Goal: Task Accomplishment & Management: Manage account settings

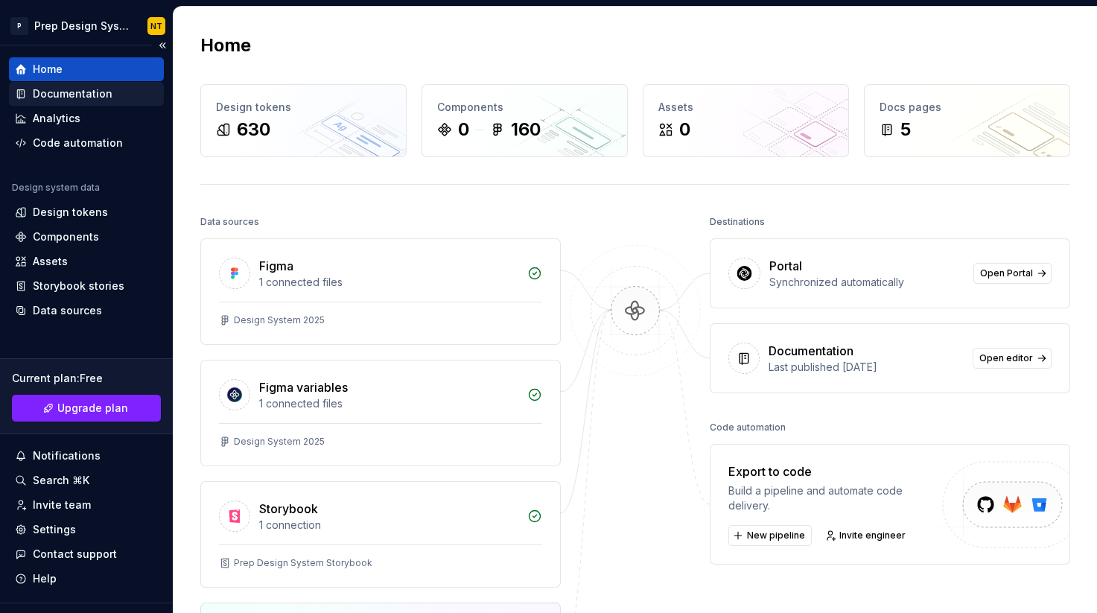
click at [77, 88] on div "Documentation" at bounding box center [73, 93] width 80 height 15
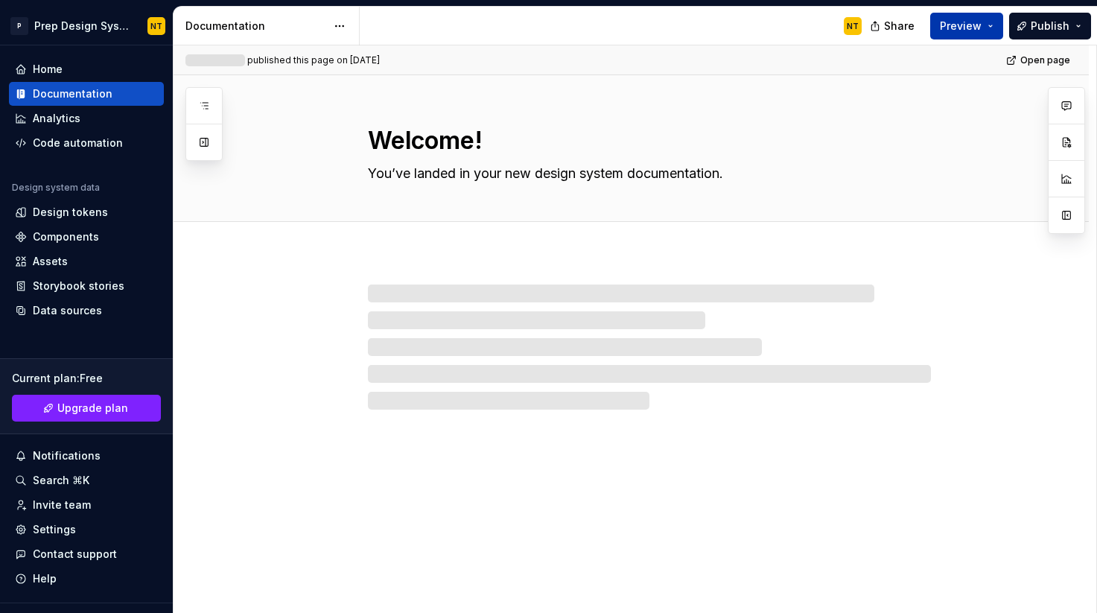
click at [960, 27] on span "Preview" at bounding box center [960, 26] width 42 height 15
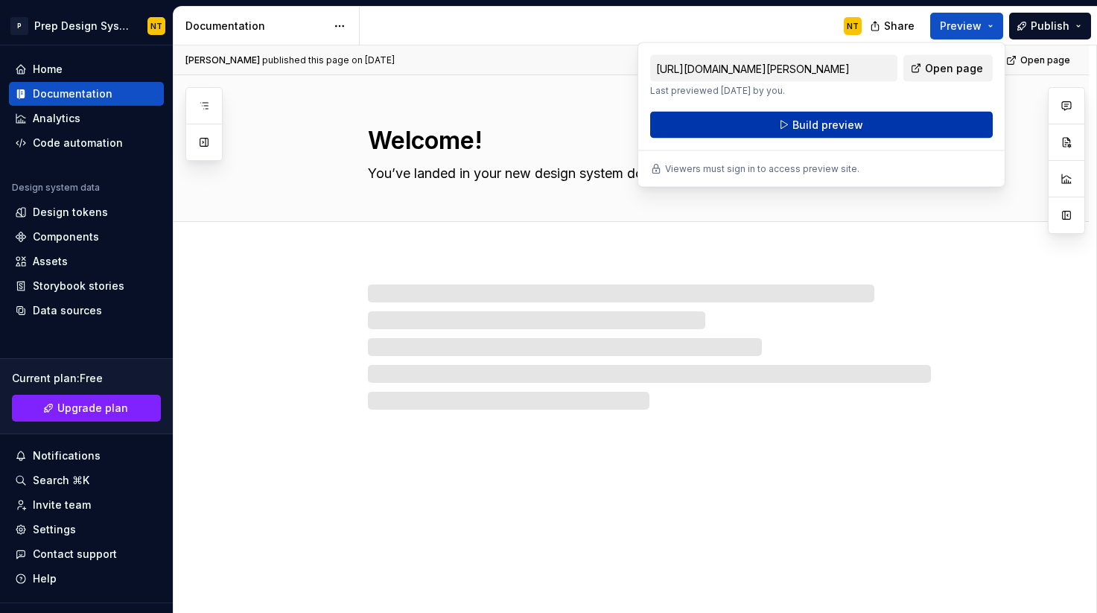
click at [853, 124] on span "Build preview" at bounding box center [827, 125] width 71 height 15
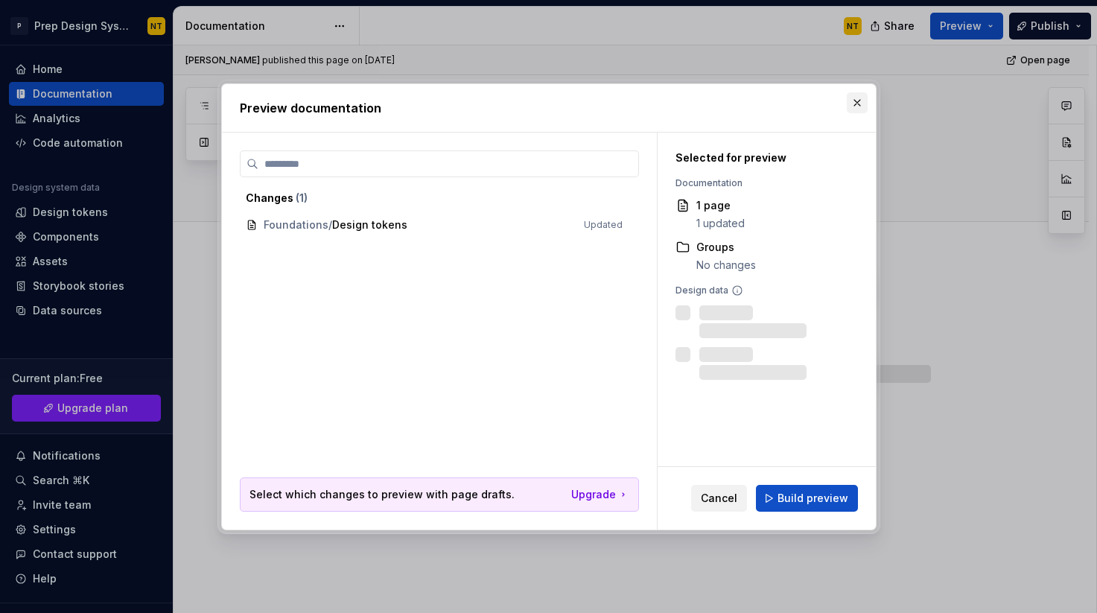
click at [855, 103] on button "button" at bounding box center [856, 102] width 21 height 21
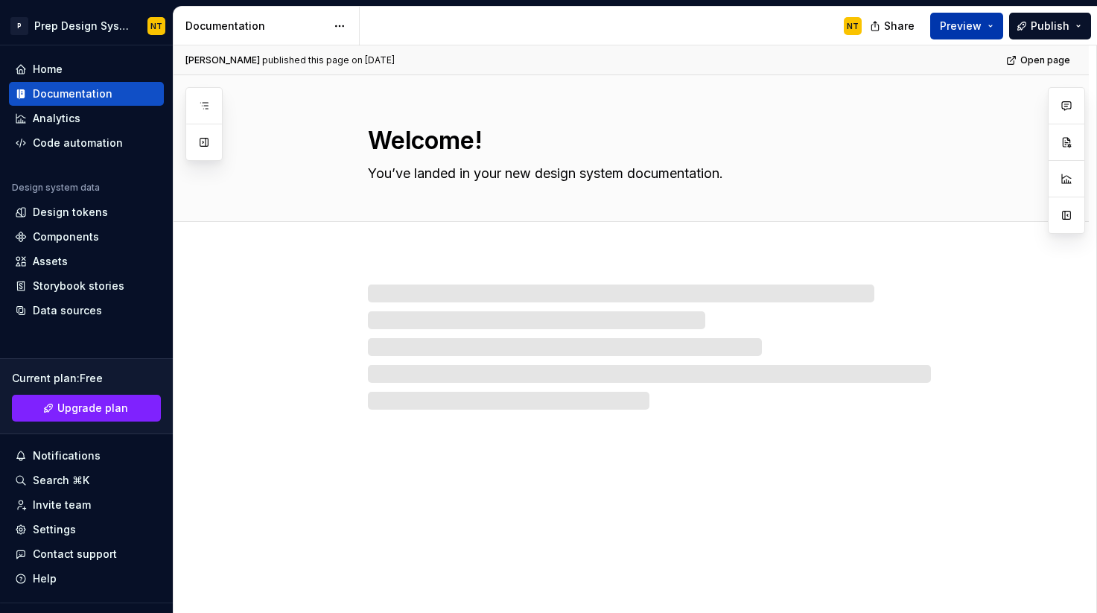
click at [969, 31] on span "Preview" at bounding box center [960, 26] width 42 height 15
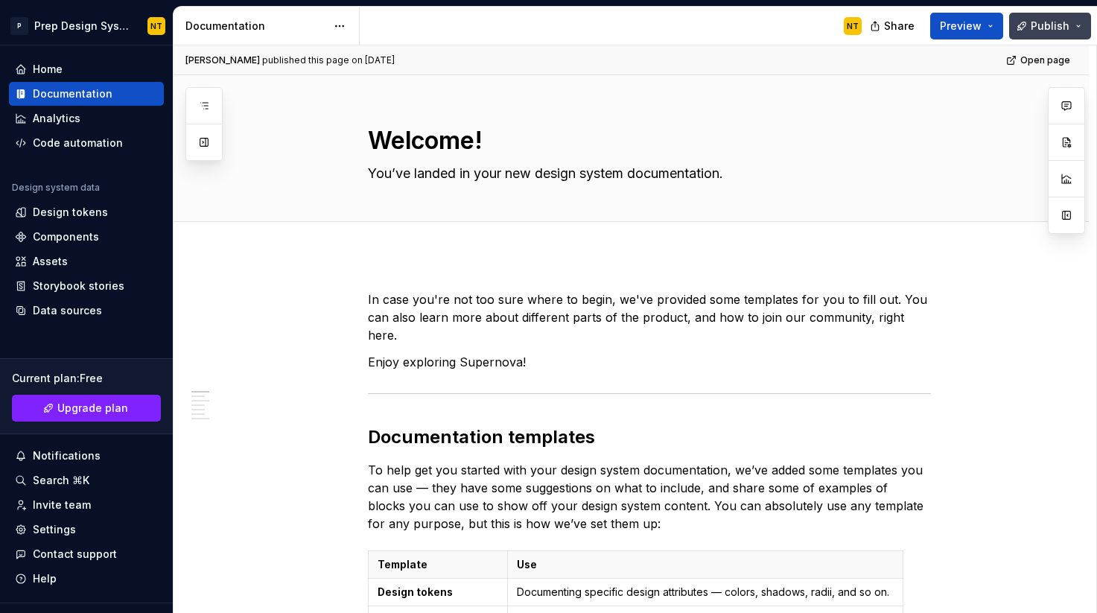
click at [1039, 26] on span "Publish" at bounding box center [1049, 26] width 39 height 15
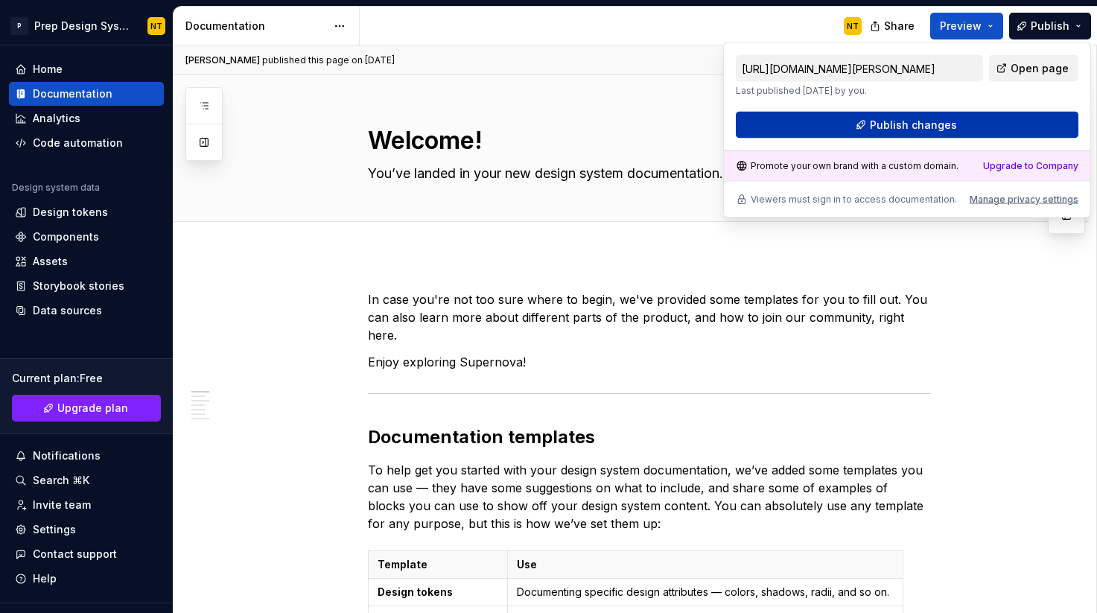
click at [960, 120] on button "Publish changes" at bounding box center [907, 125] width 342 height 27
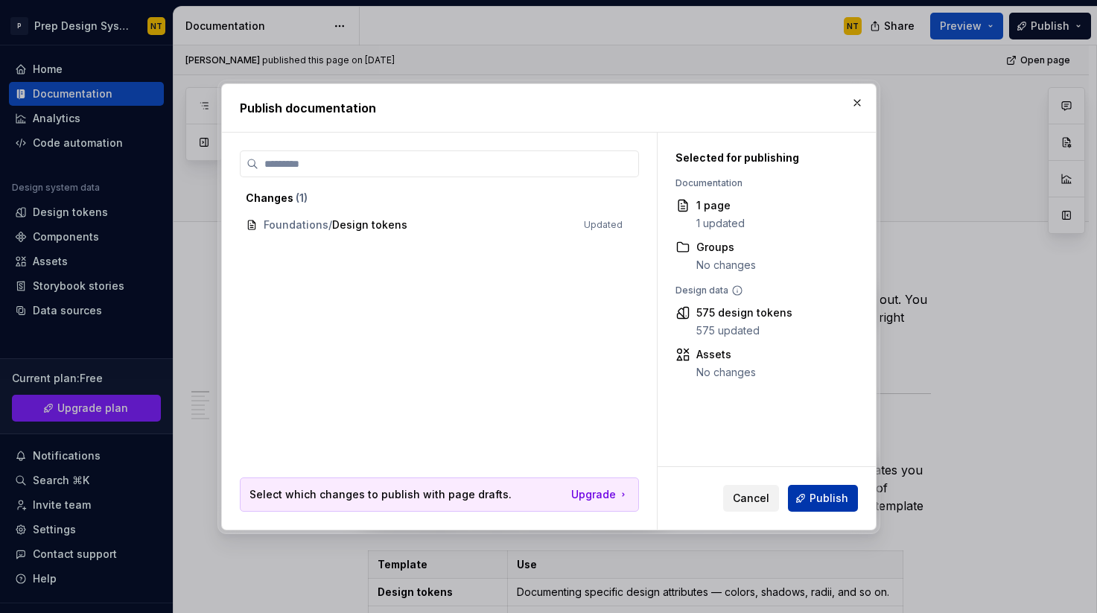
click at [821, 504] on span "Publish" at bounding box center [828, 498] width 39 height 15
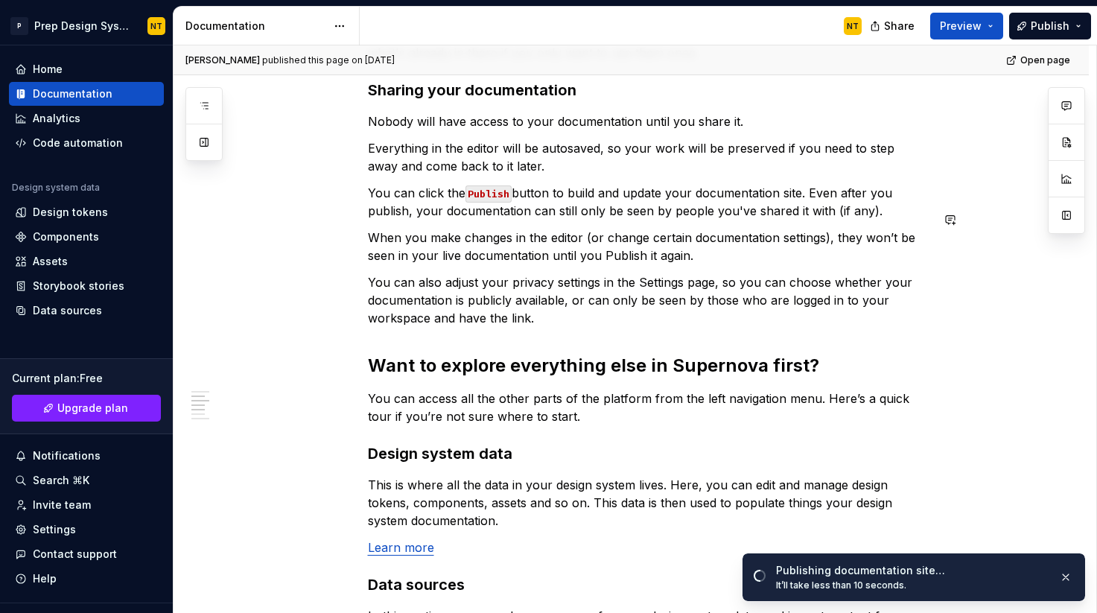
scroll to position [200, 0]
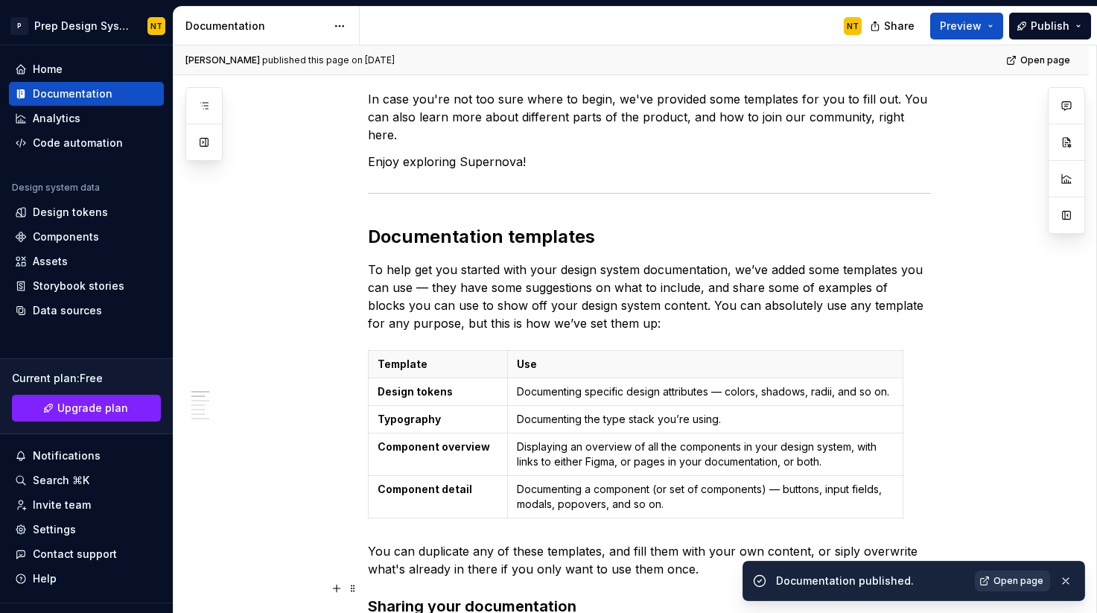
click at [1018, 584] on span "Open page" at bounding box center [1018, 581] width 50 height 12
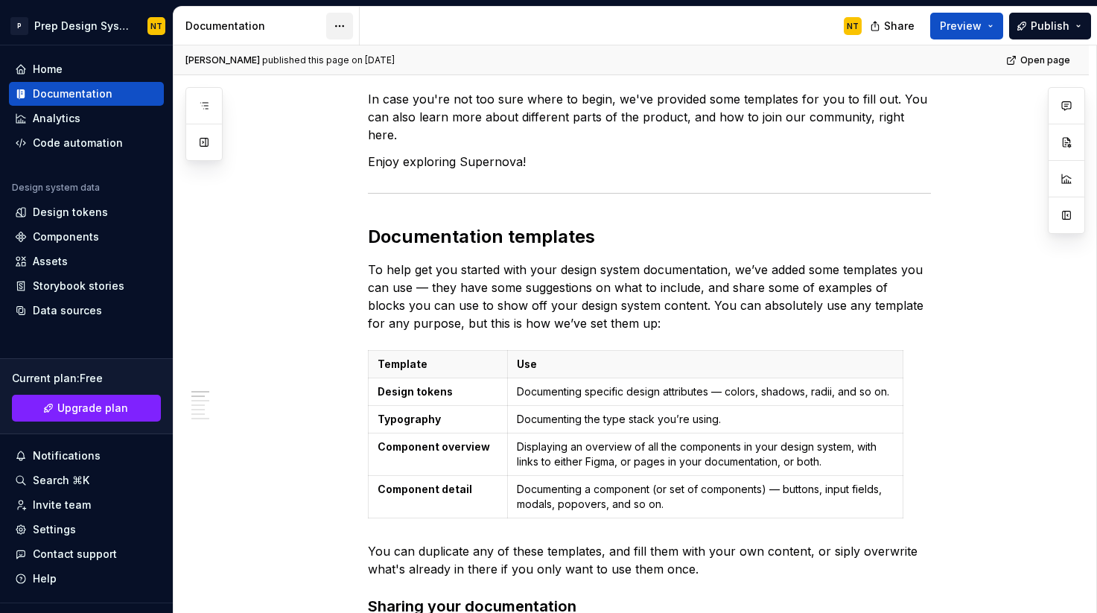
click at [342, 25] on html "P Prep Design System NT Home Documentation Analytics Code automation Design sys…" at bounding box center [548, 306] width 1097 height 613
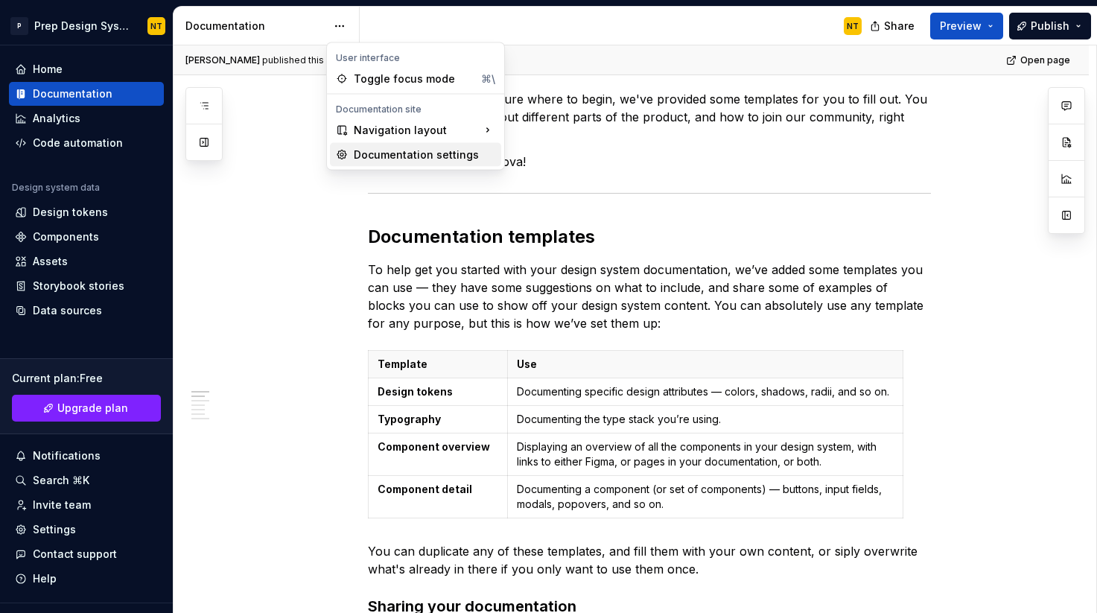
click at [379, 153] on div "Documentation settings" at bounding box center [424, 154] width 141 height 15
type textarea "*"
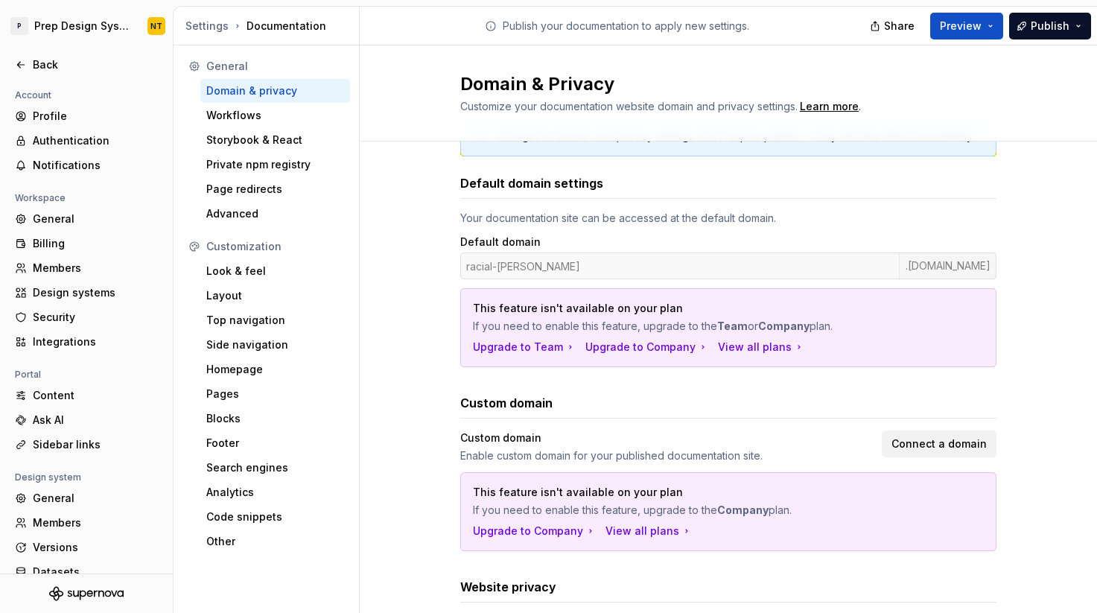
scroll to position [54, 0]
click at [535, 266] on div "racial-[PERSON_NAME] .[DOMAIN_NAME]" at bounding box center [728, 264] width 536 height 27
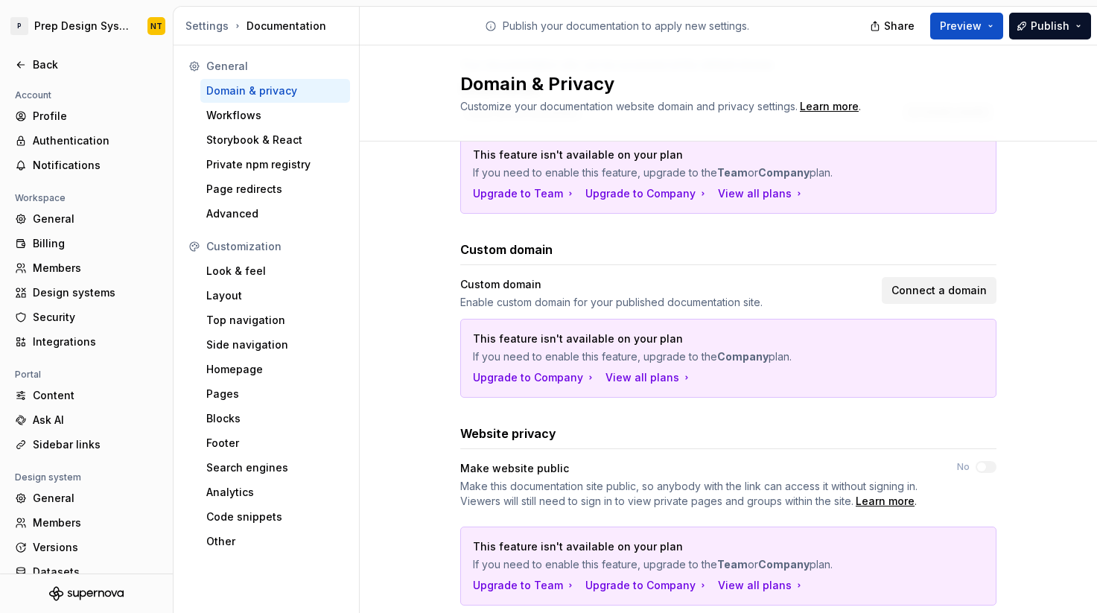
scroll to position [213, 0]
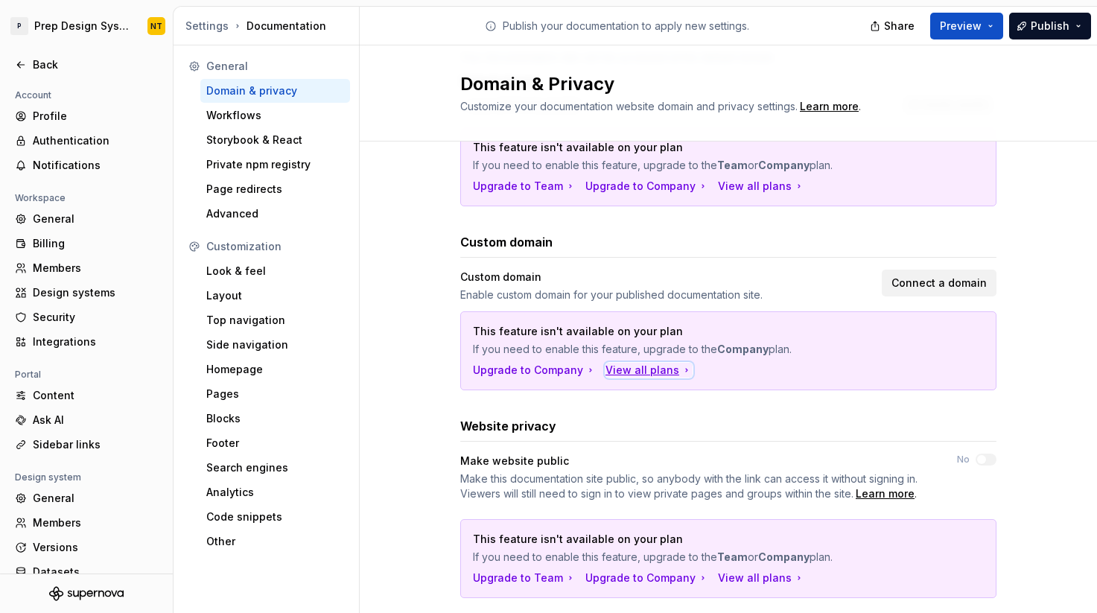
click at [642, 365] on div "View all plans" at bounding box center [648, 370] width 87 height 15
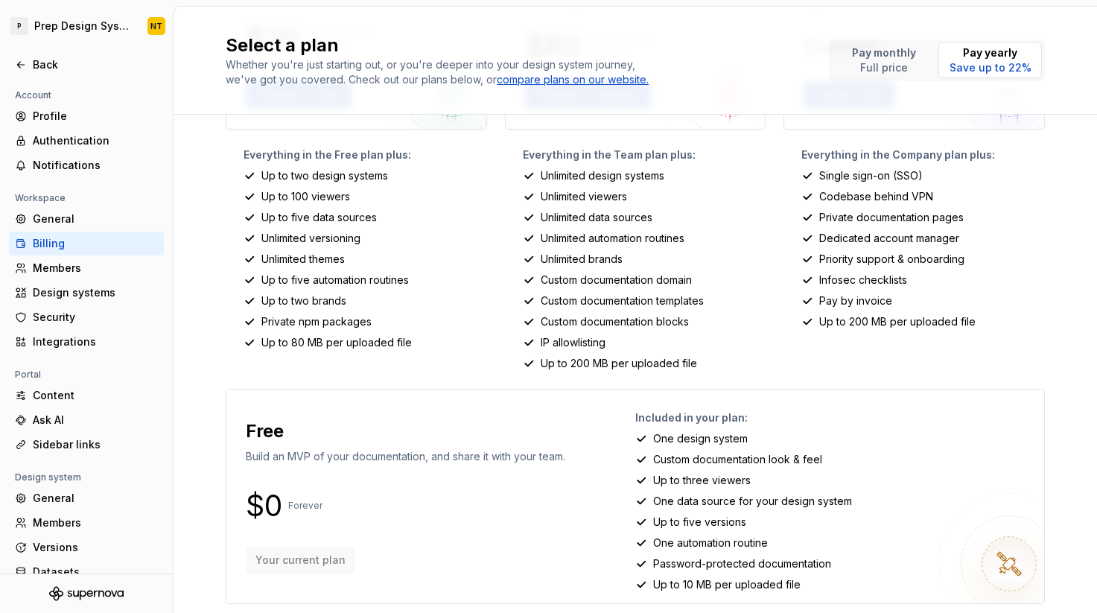
scroll to position [233, 0]
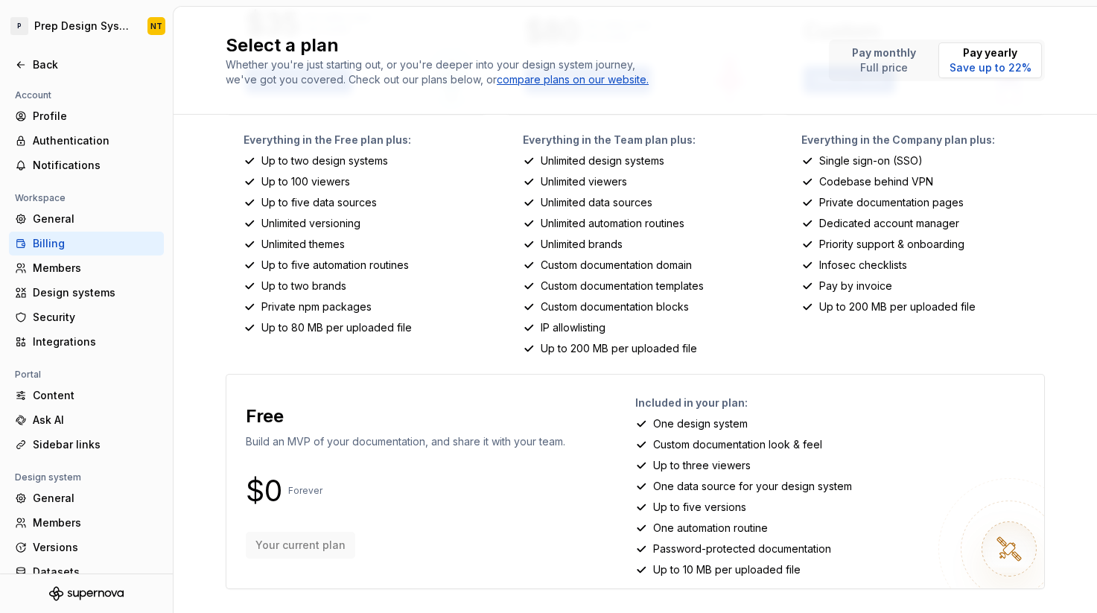
click at [691, 466] on p "Up to three viewers" at bounding box center [702, 465] width 98 height 15
